Goal: Task Accomplishment & Management: Manage account settings

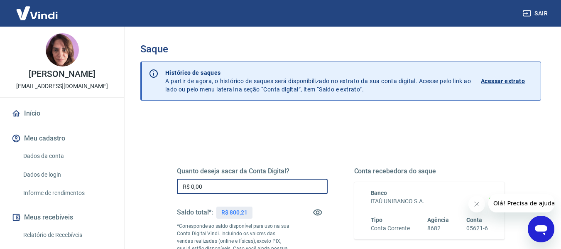
click at [216, 187] on input "R$ 0,00" at bounding box center [252, 186] width 151 height 15
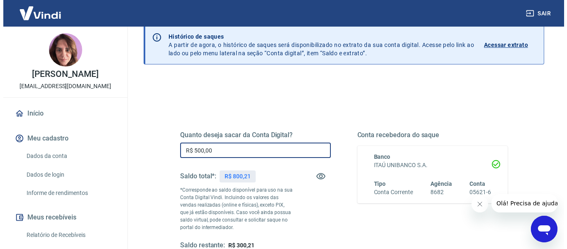
scroll to position [83, 0]
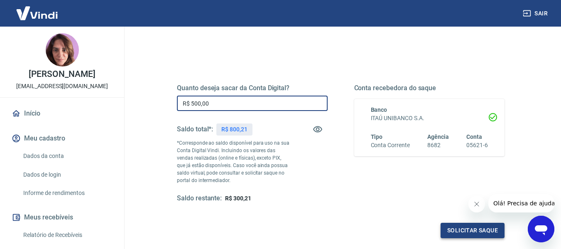
type input "R$ 500,00"
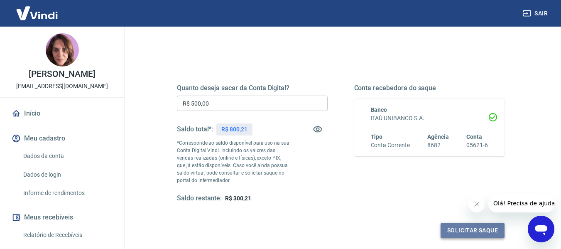
click at [451, 233] on button "Solicitar saque" at bounding box center [473, 230] width 64 height 15
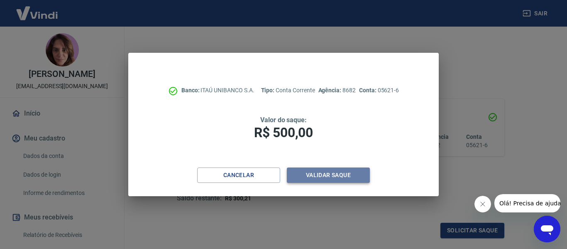
click at [334, 175] on button "Validar saque" at bounding box center [328, 174] width 83 height 15
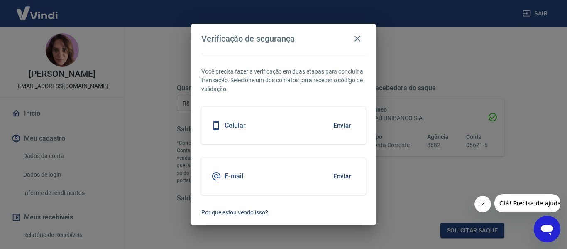
click at [345, 175] on button "Enviar" at bounding box center [342, 175] width 27 height 17
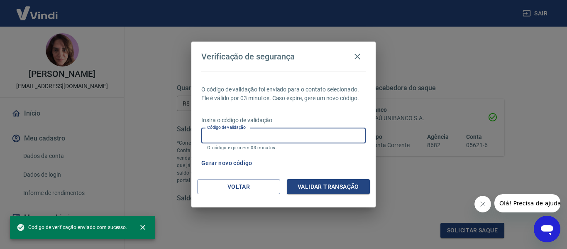
click at [224, 135] on input "Código de validação" at bounding box center [283, 135] width 164 height 15
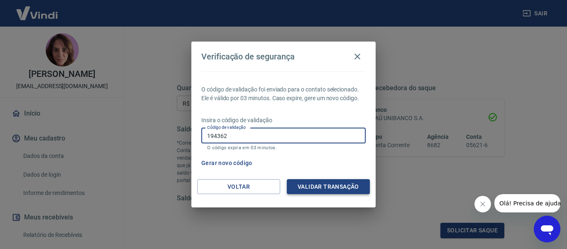
type input "194362"
click at [296, 182] on button "Validar transação" at bounding box center [328, 186] width 83 height 15
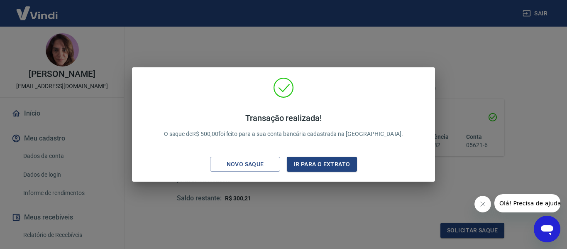
click at [491, 50] on div "Transação realizada! O saque de R$ 500,00 foi feito para a sua conta bancária c…" at bounding box center [283, 124] width 567 height 249
